Goal: Book appointment/travel/reservation

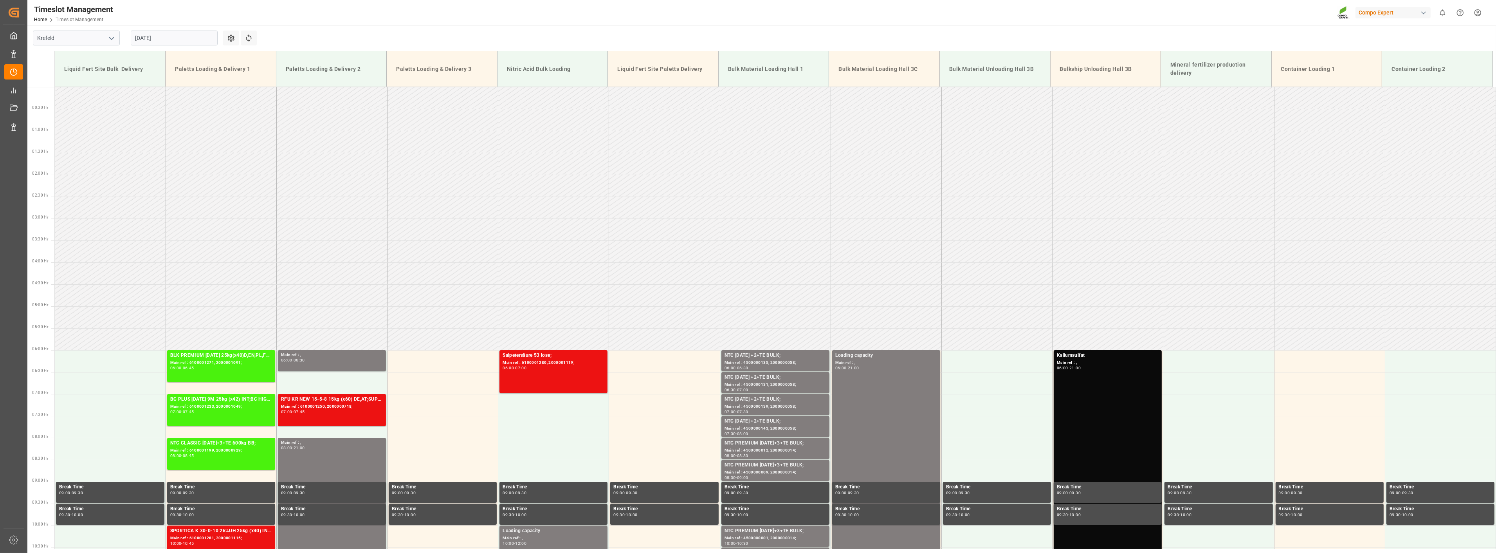
scroll to position [43, 0]
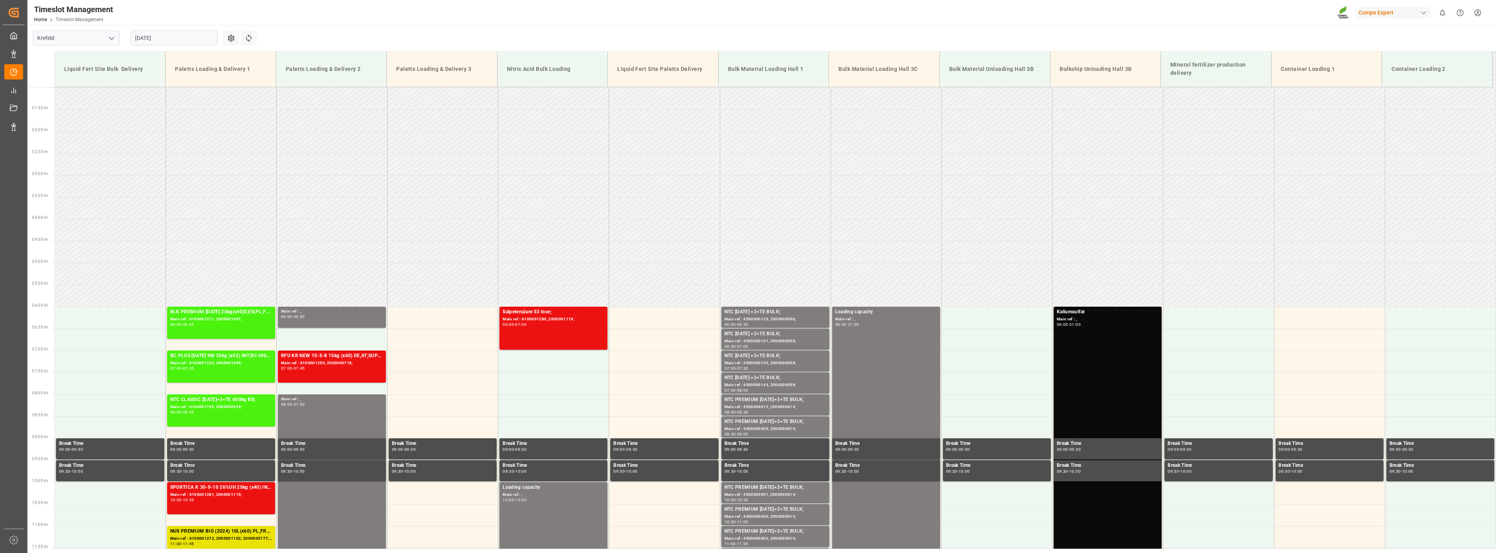
click at [181, 38] on input "[DATE]" at bounding box center [174, 38] width 87 height 15
click at [142, 130] on span "18" at bounding box center [140, 130] width 5 height 5
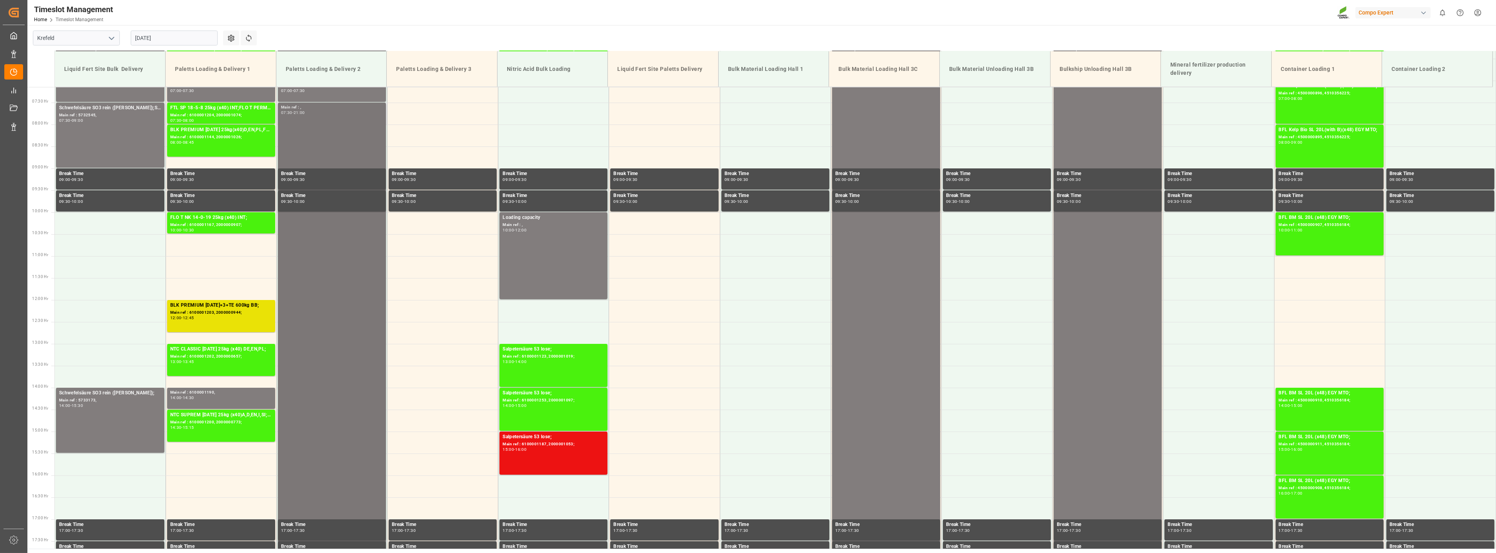
scroll to position [354, 0]
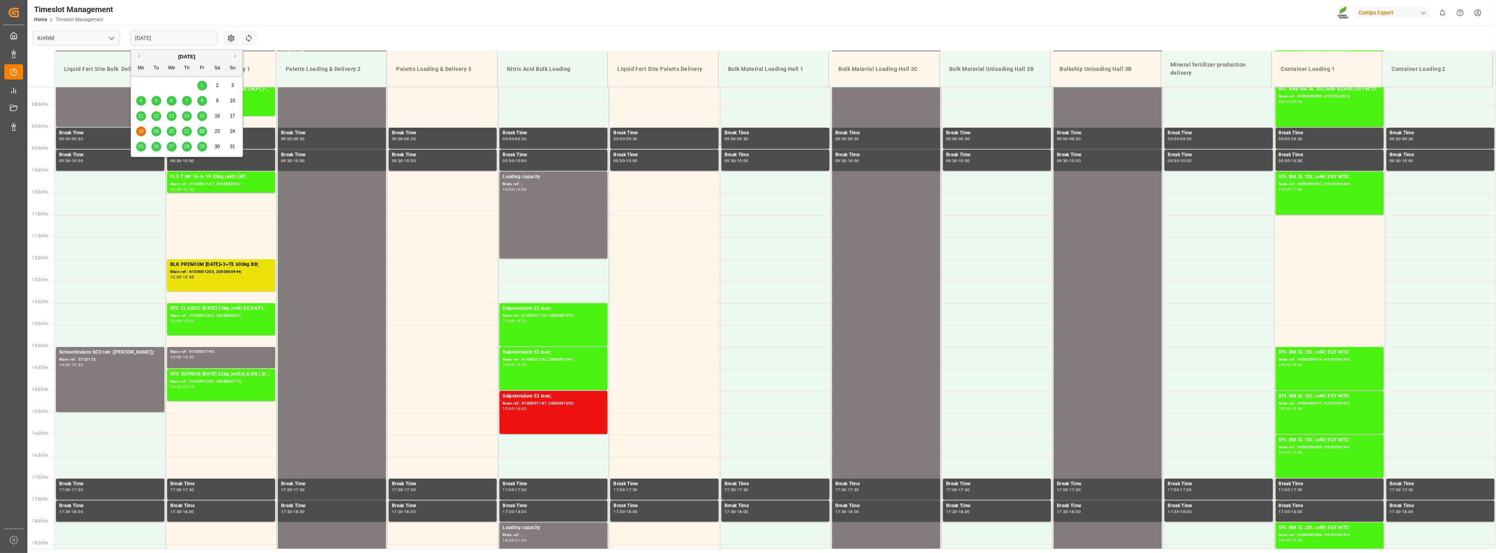
click at [169, 38] on input "[DATE]" at bounding box center [174, 38] width 87 height 15
click at [158, 132] on span "19" at bounding box center [155, 130] width 5 height 5
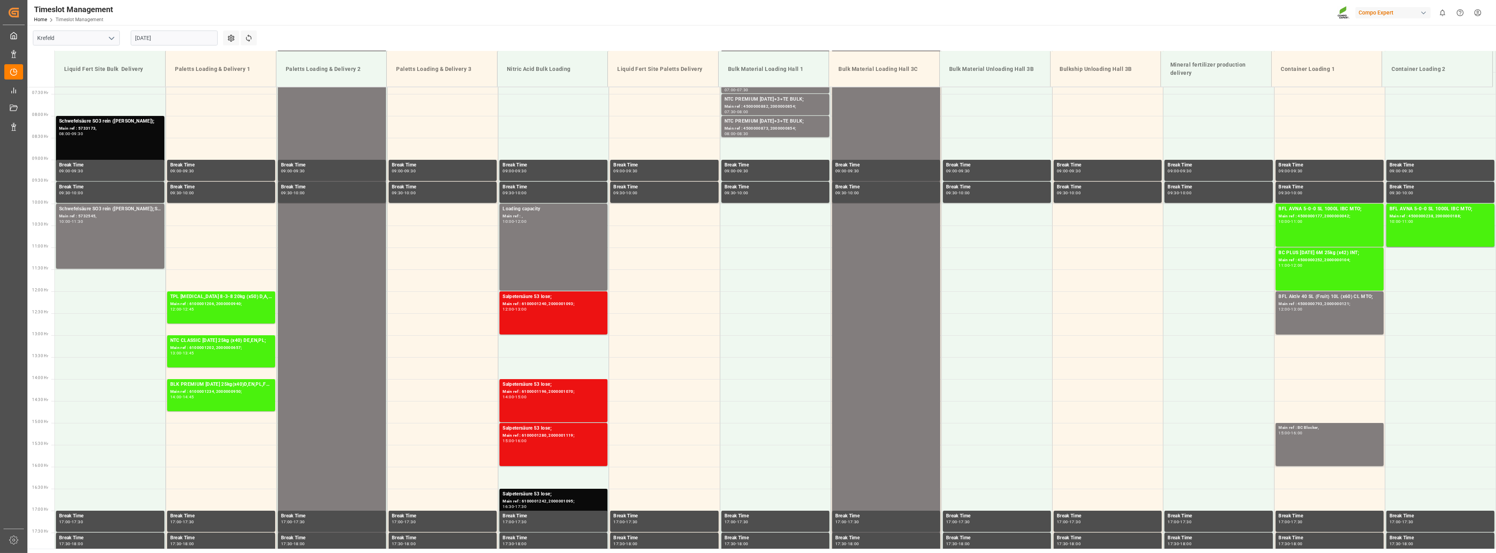
scroll to position [310, 0]
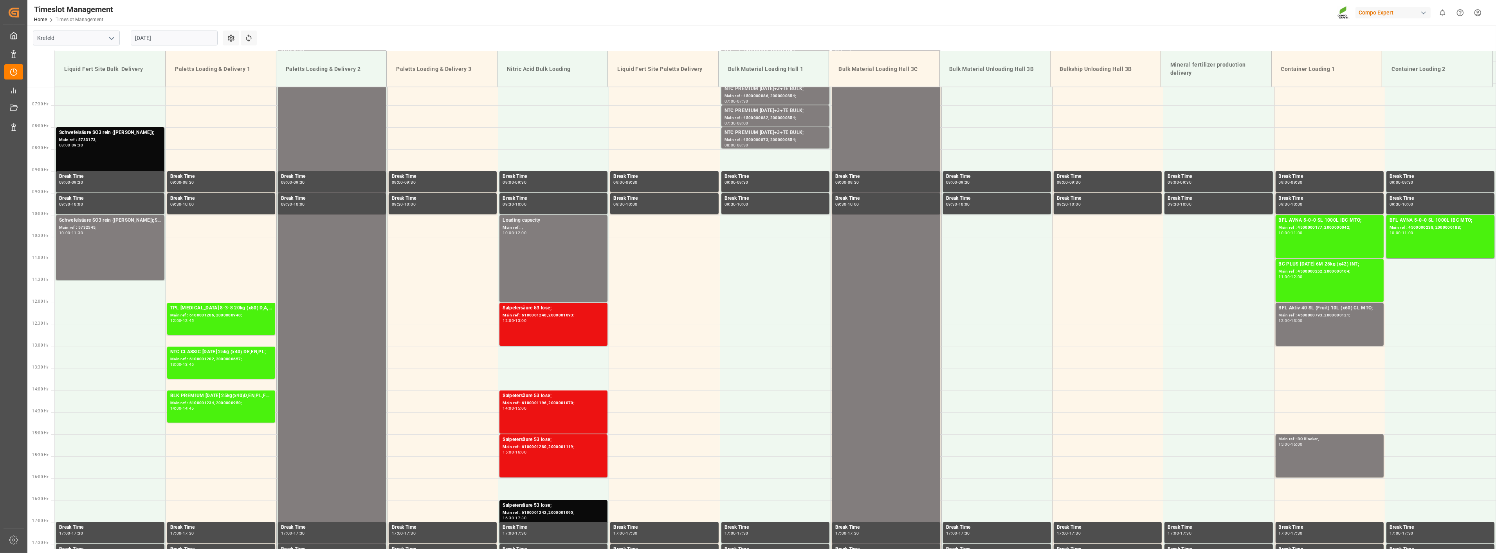
click at [194, 43] on input "[DATE]" at bounding box center [174, 38] width 87 height 15
click at [173, 131] on span "20" at bounding box center [171, 130] width 5 height 5
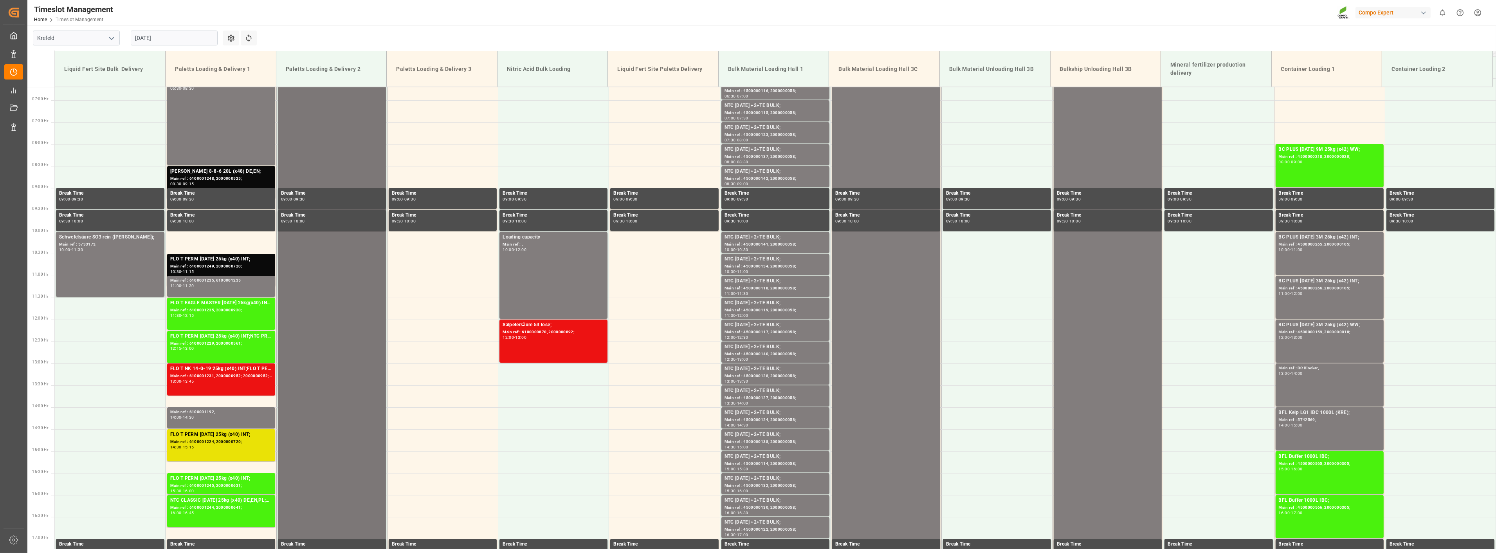
scroll to position [267, 0]
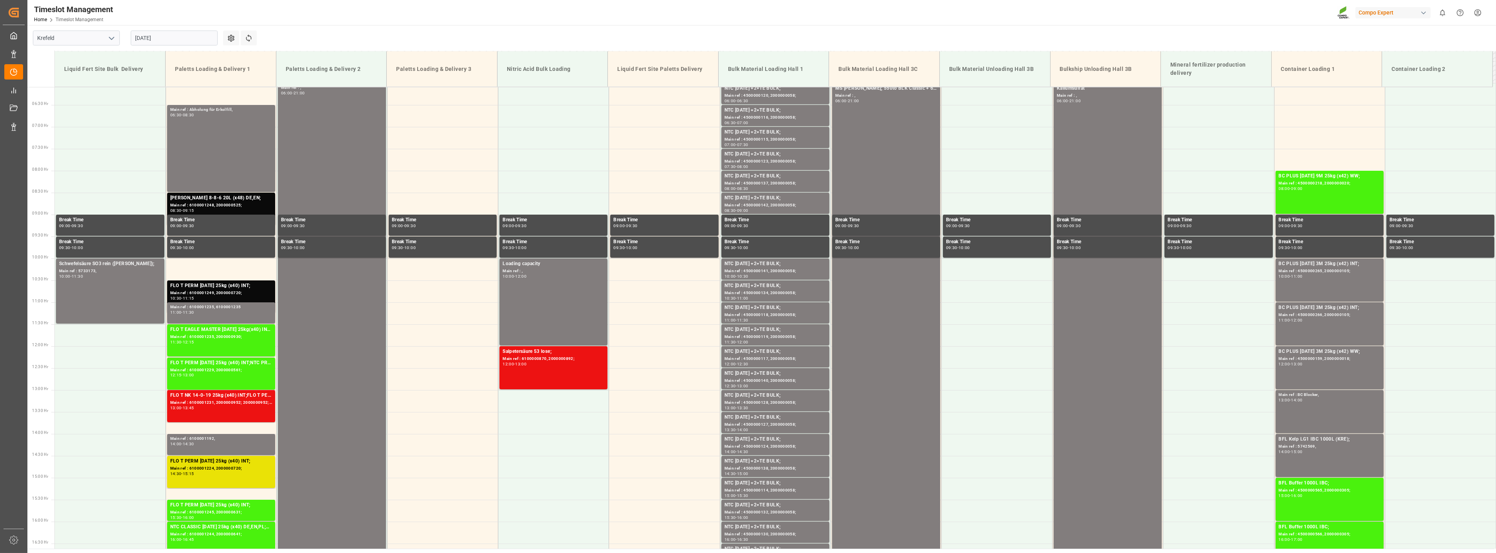
click at [182, 36] on input "[DATE]" at bounding box center [174, 38] width 87 height 15
click at [188, 132] on span "21" at bounding box center [186, 130] width 5 height 5
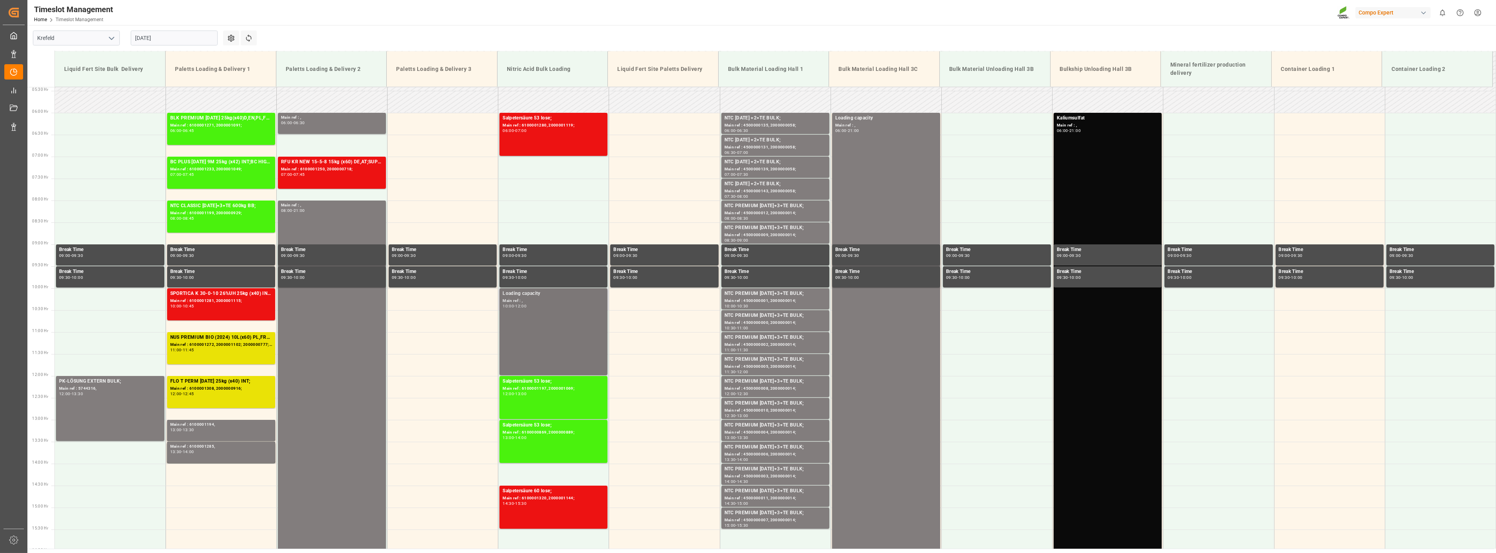
scroll to position [223, 0]
